Goal: Task Accomplishment & Management: Complete application form

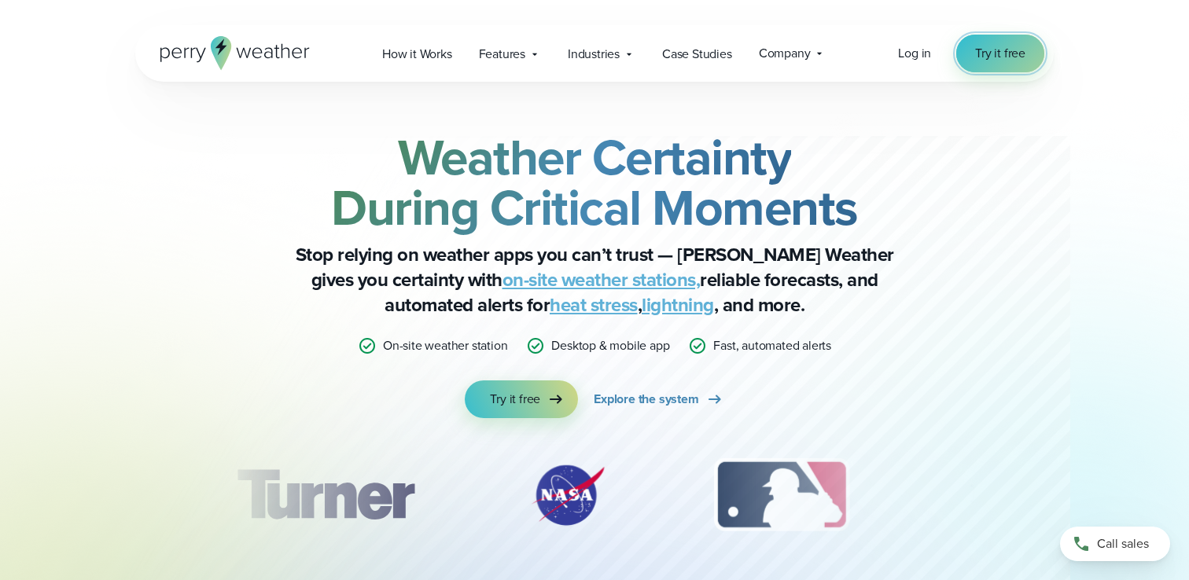
click at [977, 56] on span "Try it free" at bounding box center [1000, 53] width 50 height 19
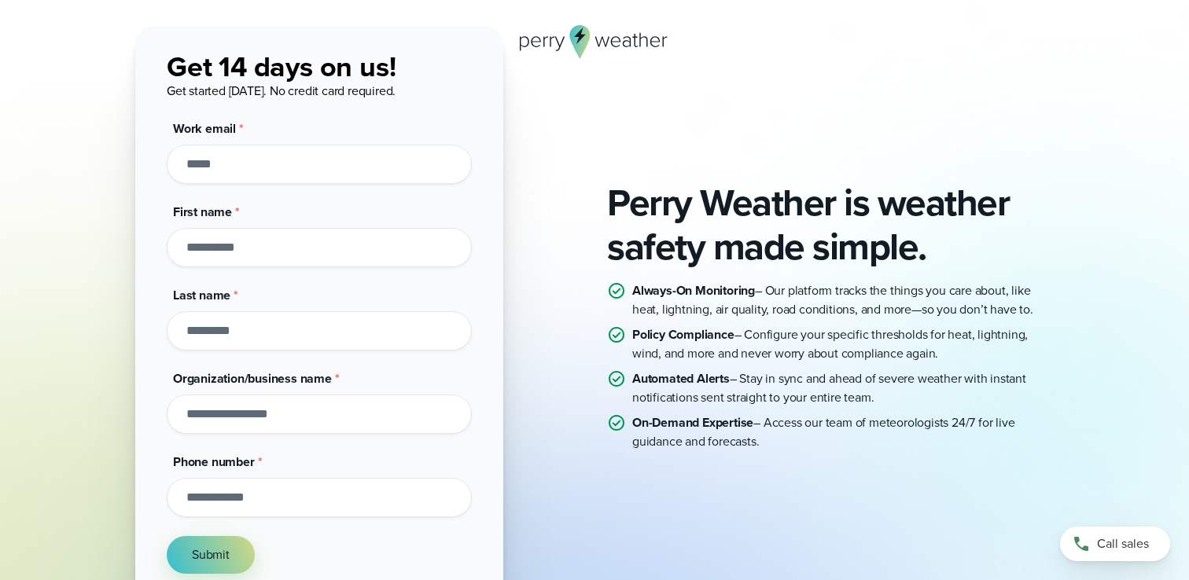
scroll to position [76, 0]
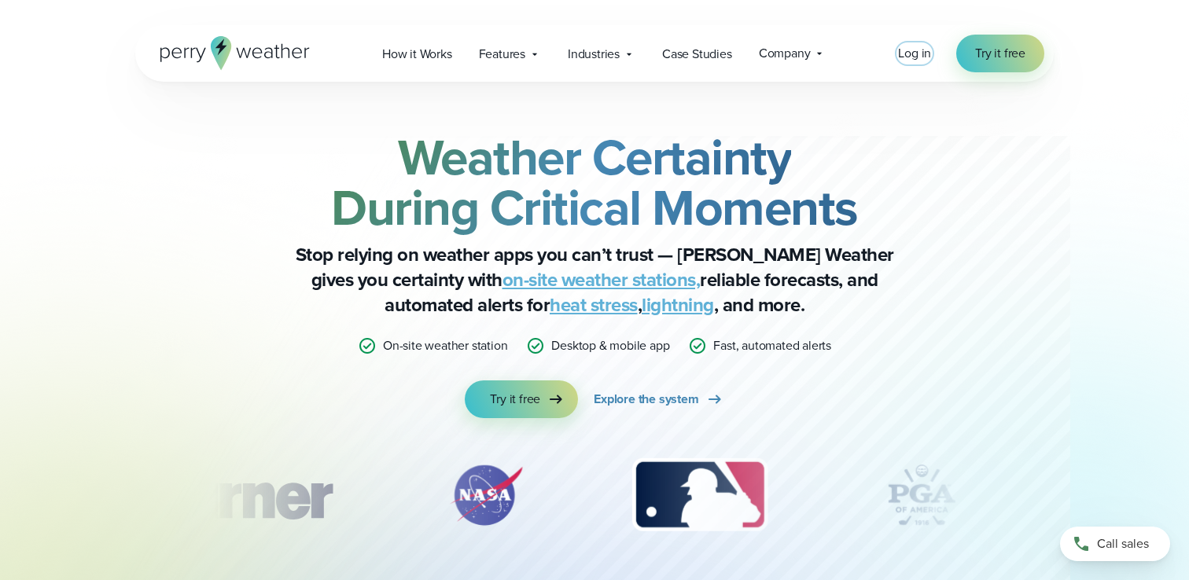
click at [904, 51] on span "Log in" at bounding box center [914, 53] width 33 height 18
